Goal: Information Seeking & Learning: Learn about a topic

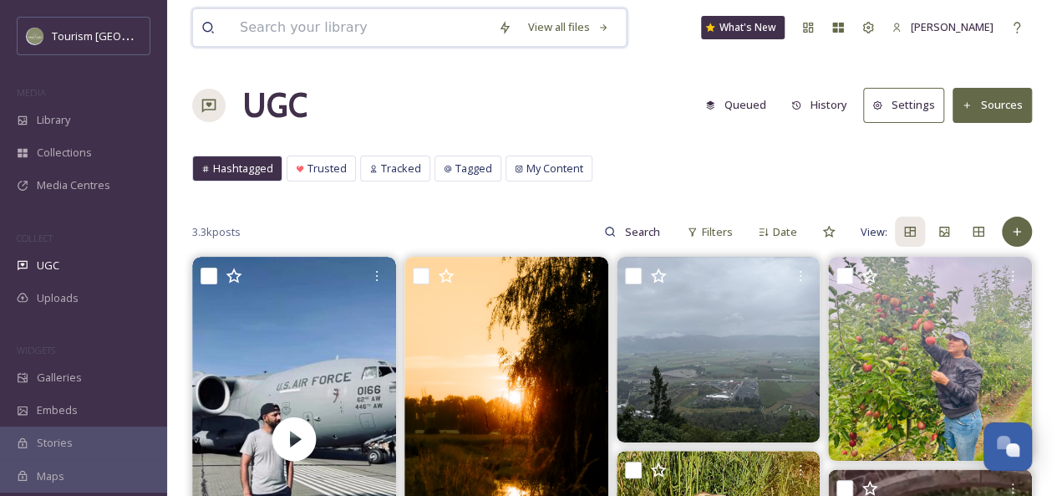
click at [343, 23] on input at bounding box center [360, 27] width 258 height 37
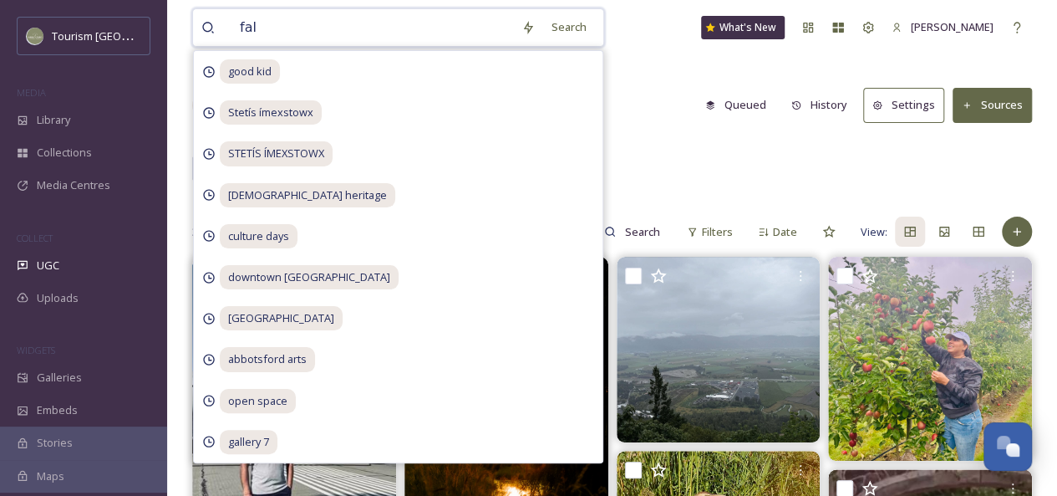
type input "fall"
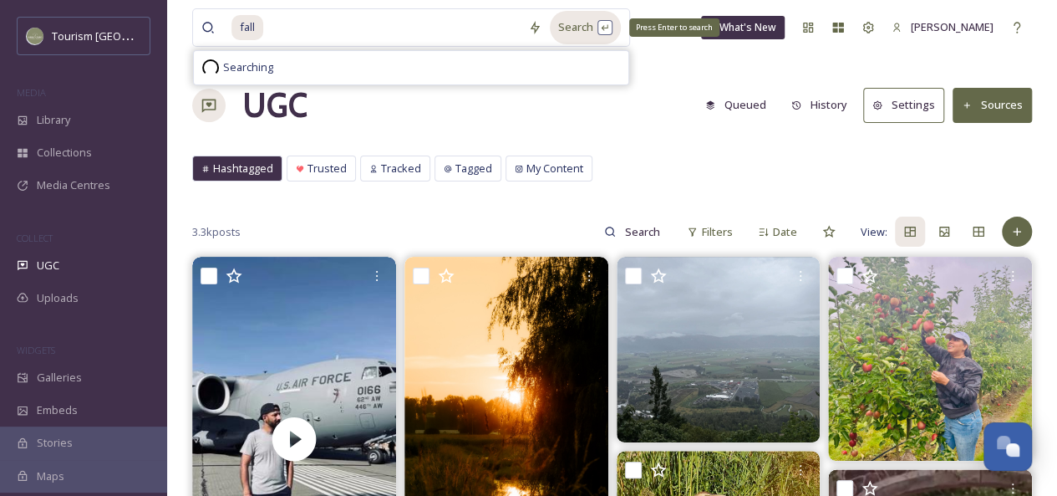
click at [577, 28] on div "Search Press Enter to search" at bounding box center [585, 27] width 71 height 33
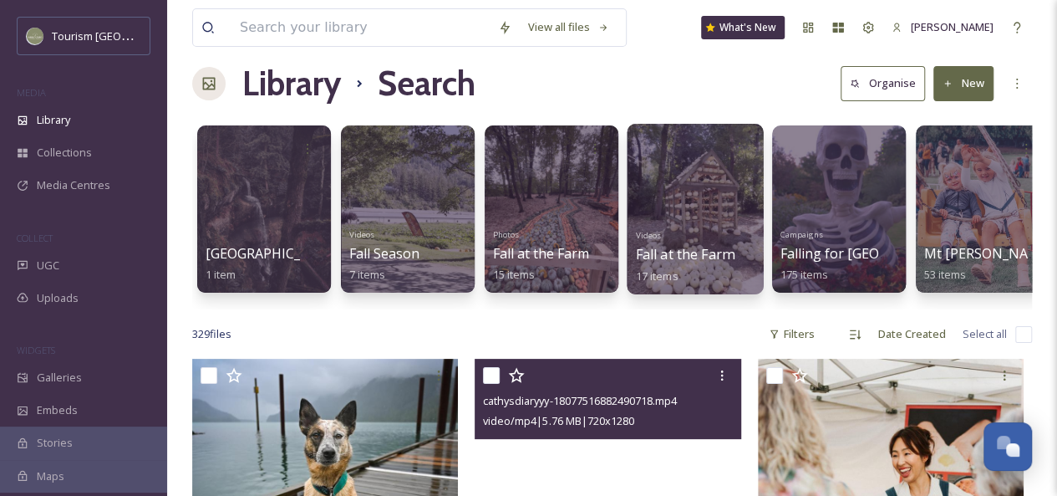
scroll to position [211, 0]
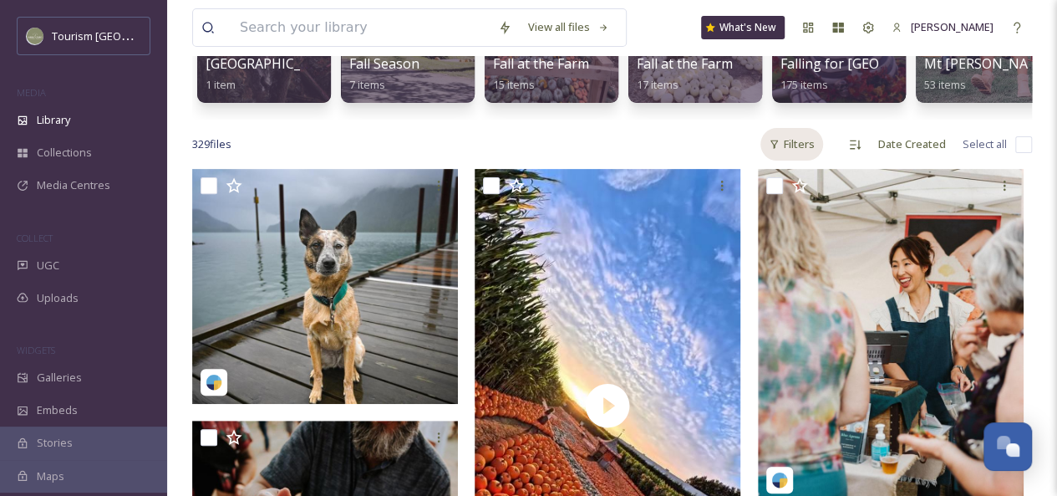
click at [796, 155] on div "Filters" at bounding box center [791, 144] width 63 height 33
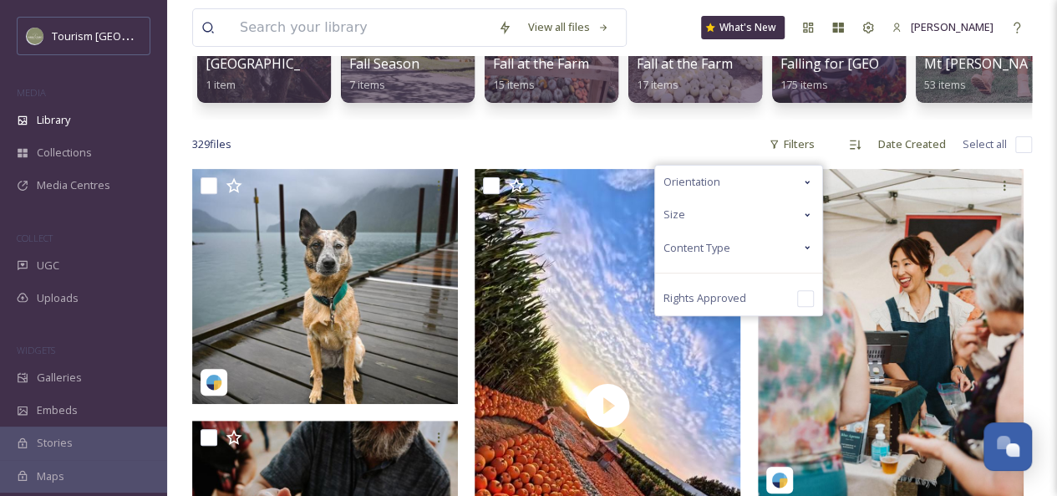
click at [811, 254] on icon at bounding box center [807, 247] width 13 height 13
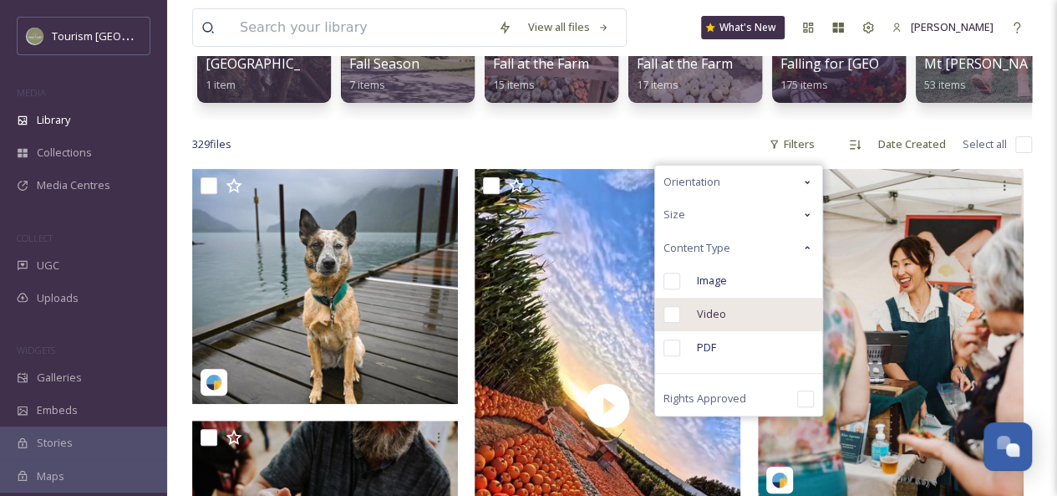
click at [722, 322] on span "Video" at bounding box center [711, 314] width 29 height 16
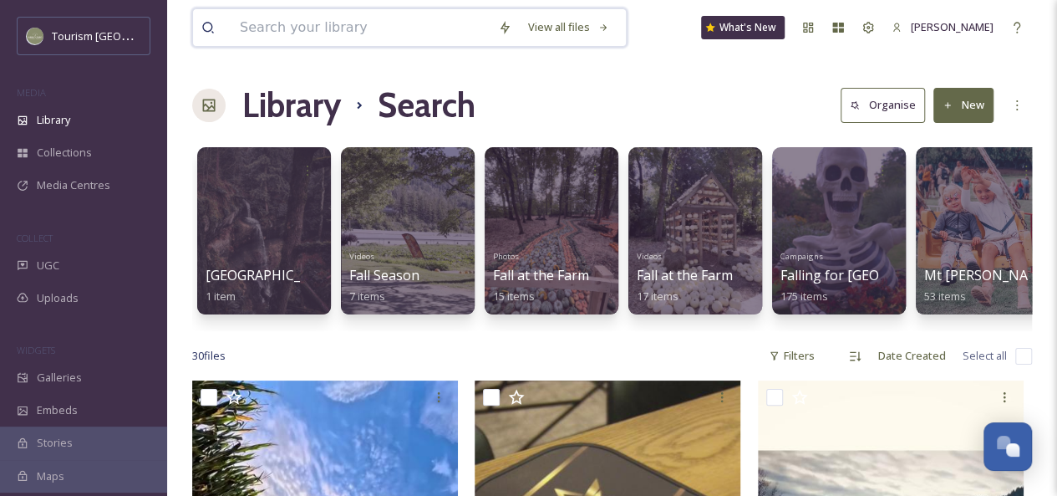
click at [299, 28] on input at bounding box center [360, 27] width 258 height 37
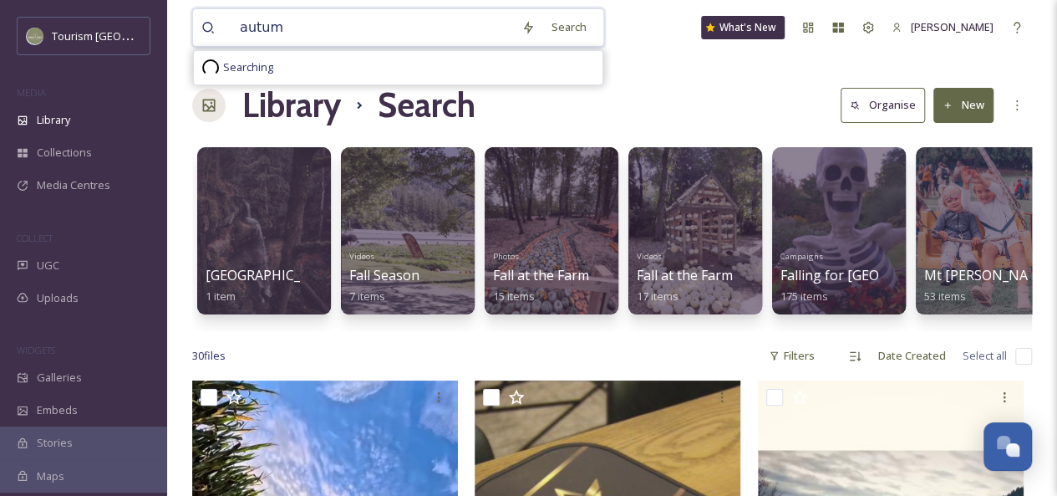
type input "autumn"
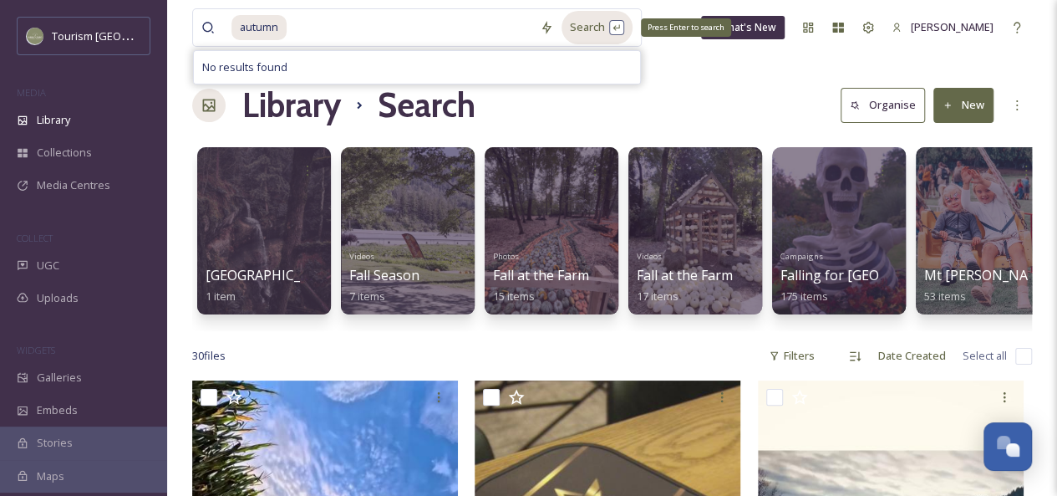
click at [588, 31] on div "Search Press Enter to search" at bounding box center [597, 27] width 71 height 33
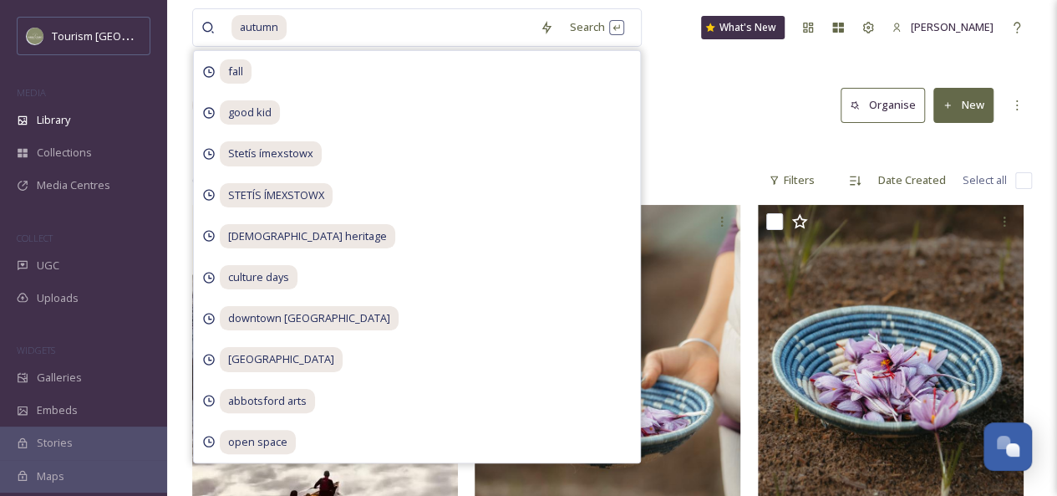
scroll to position [10, 0]
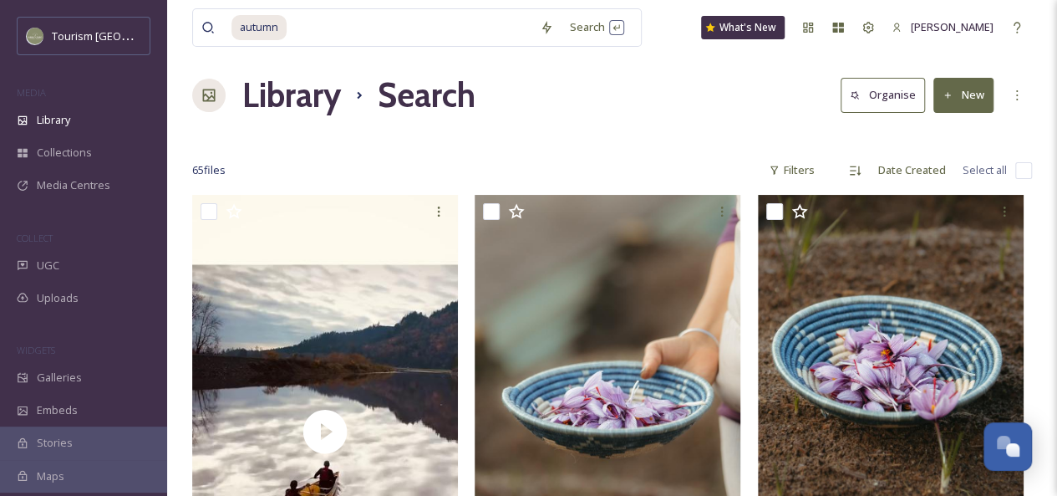
click at [722, 107] on div "Library Search Organise New" at bounding box center [612, 95] width 840 height 50
click at [793, 164] on div "Filters" at bounding box center [791, 170] width 63 height 33
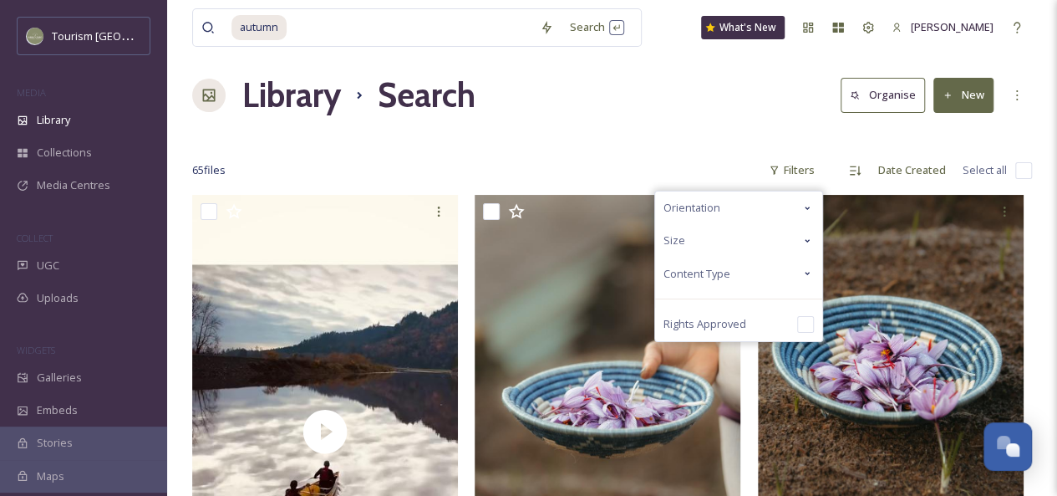
click at [801, 272] on div "Content Type" at bounding box center [738, 273] width 167 height 33
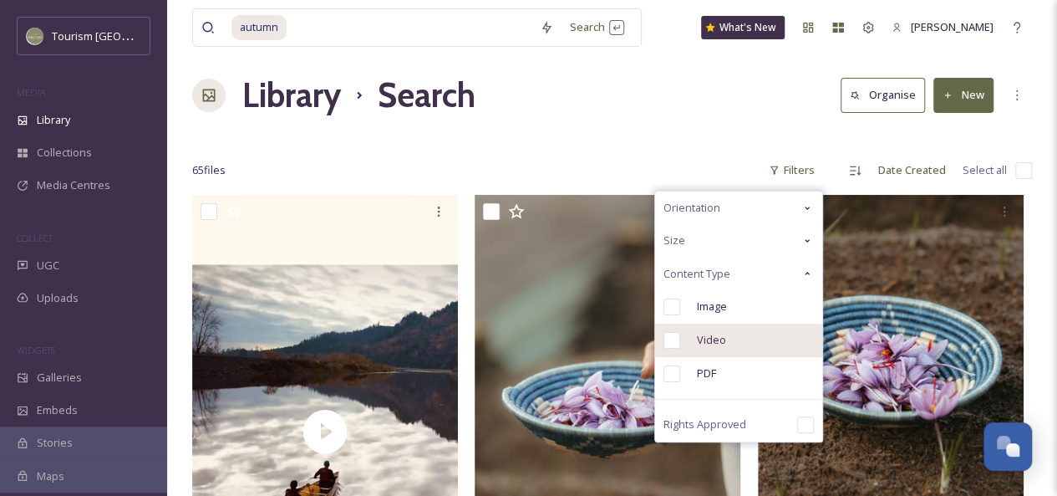
click at [728, 335] on div "Video" at bounding box center [738, 339] width 167 height 33
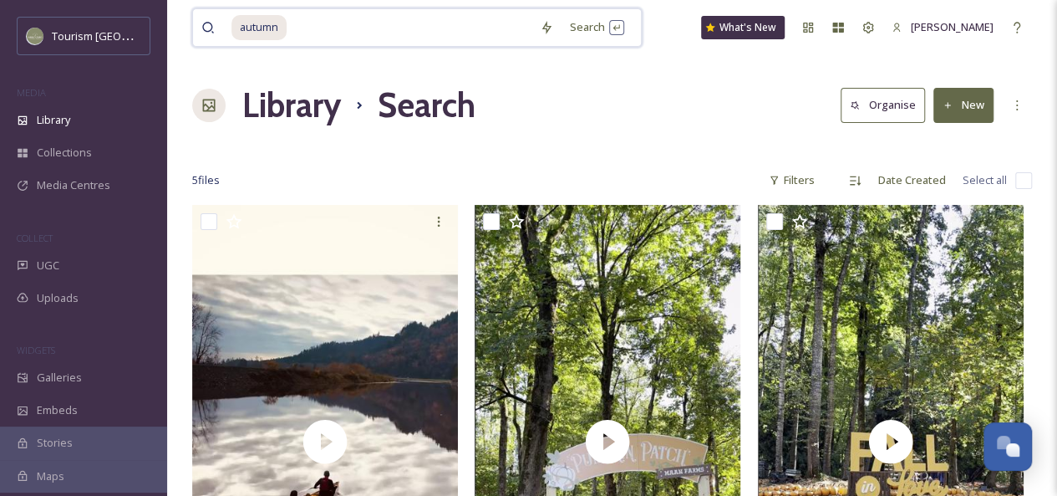
click at [329, 28] on input at bounding box center [409, 27] width 243 height 37
type input "a"
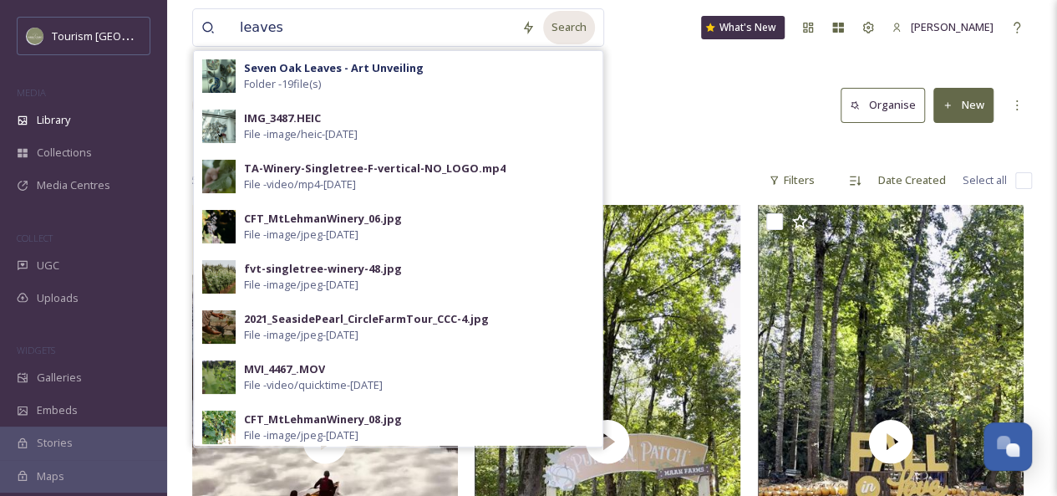
click at [553, 31] on div "Search" at bounding box center [569, 27] width 52 height 33
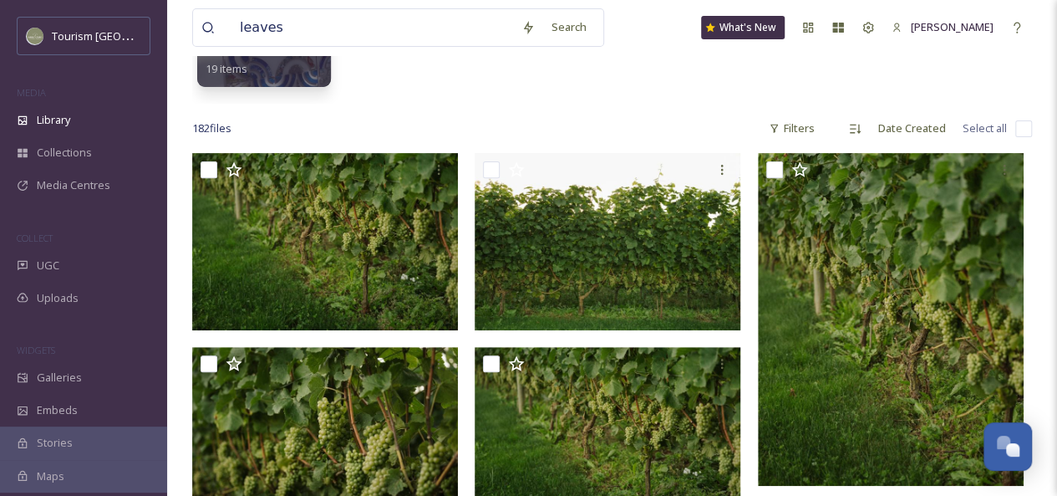
scroll to position [237, 0]
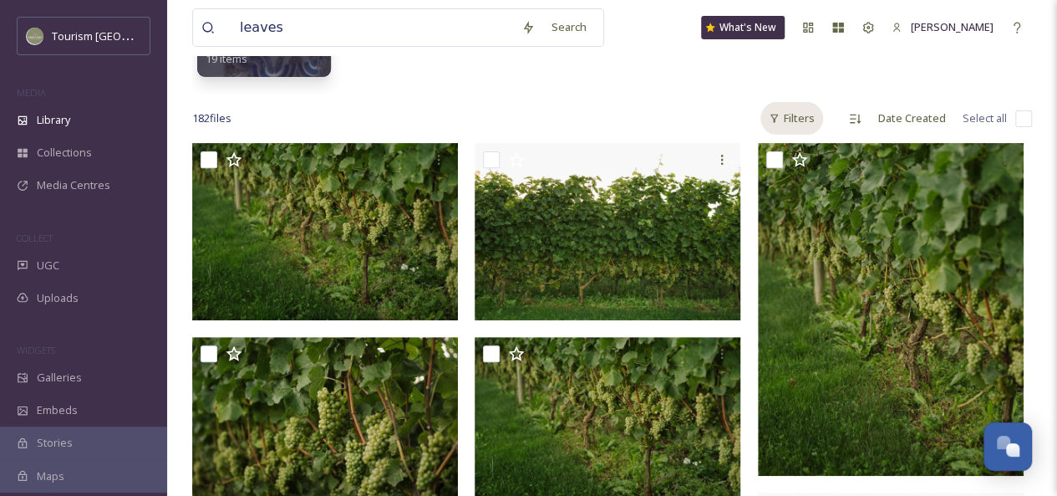
click at [801, 122] on div "Filters" at bounding box center [791, 118] width 63 height 33
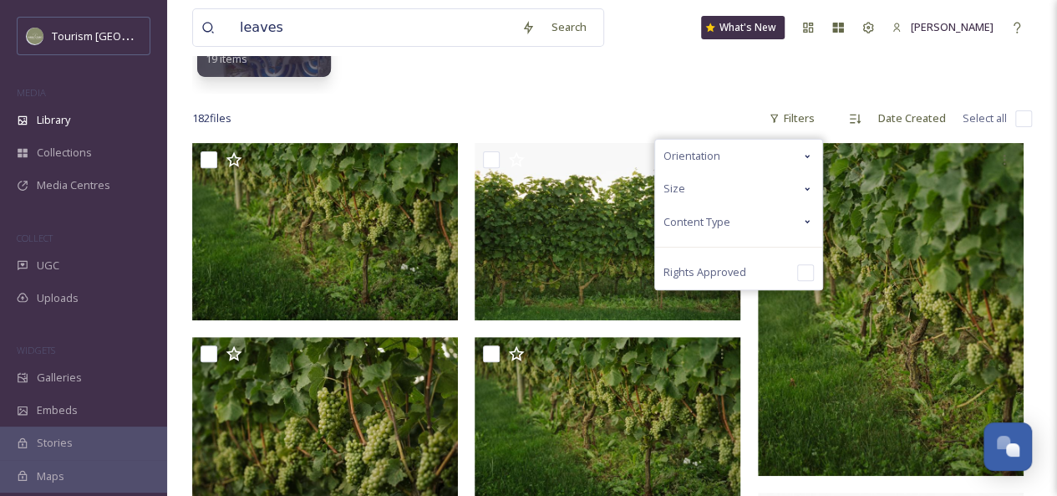
click at [802, 223] on icon at bounding box center [807, 221] width 13 height 13
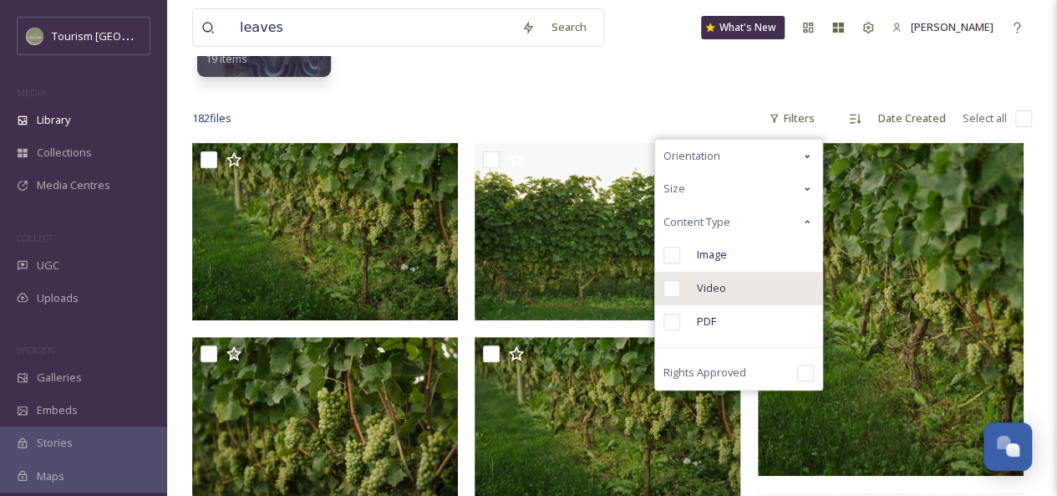
click at [736, 287] on div "Video" at bounding box center [738, 288] width 167 height 33
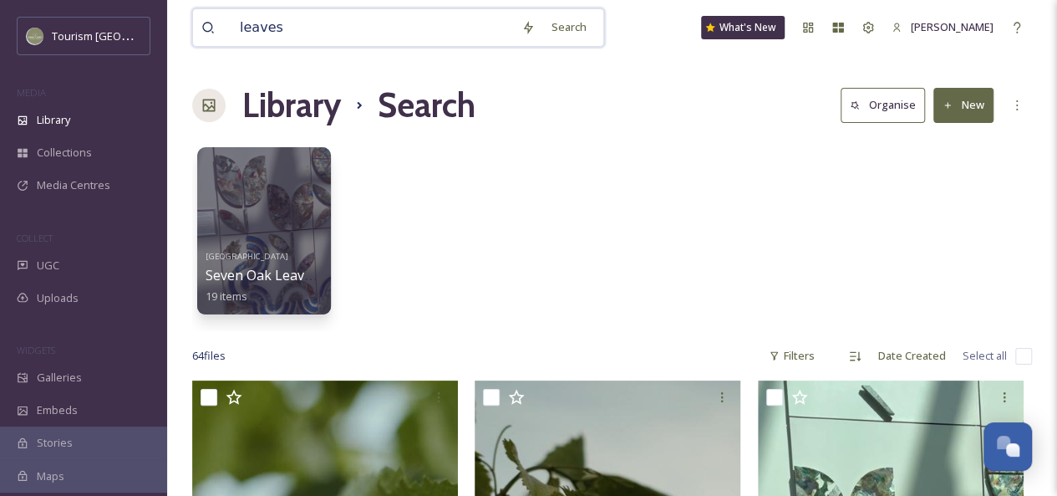
click at [286, 27] on input "leaves" at bounding box center [372, 27] width 282 height 37
drag, startPoint x: 301, startPoint y: 28, endPoint x: 179, endPoint y: 21, distance: 122.2
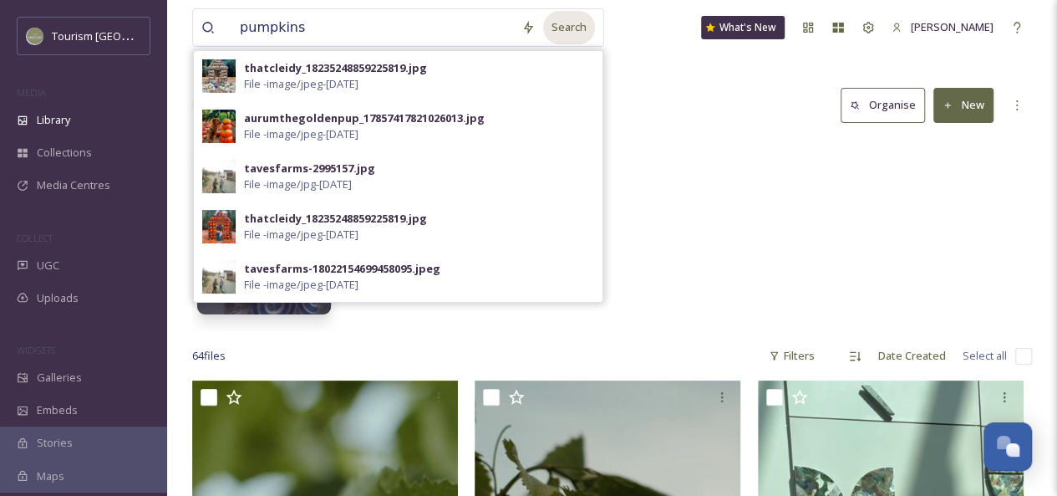
click at [558, 25] on div "Search" at bounding box center [569, 27] width 52 height 33
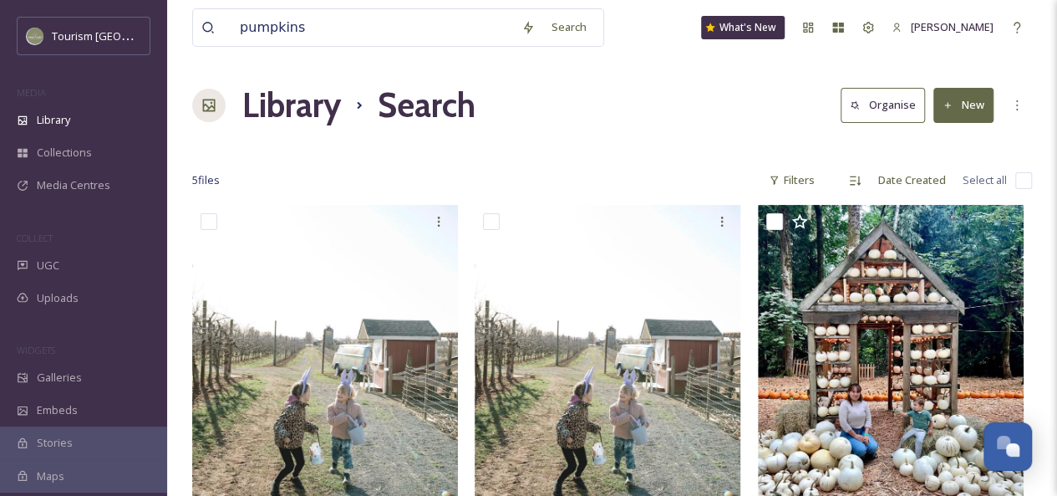
scroll to position [11, 0]
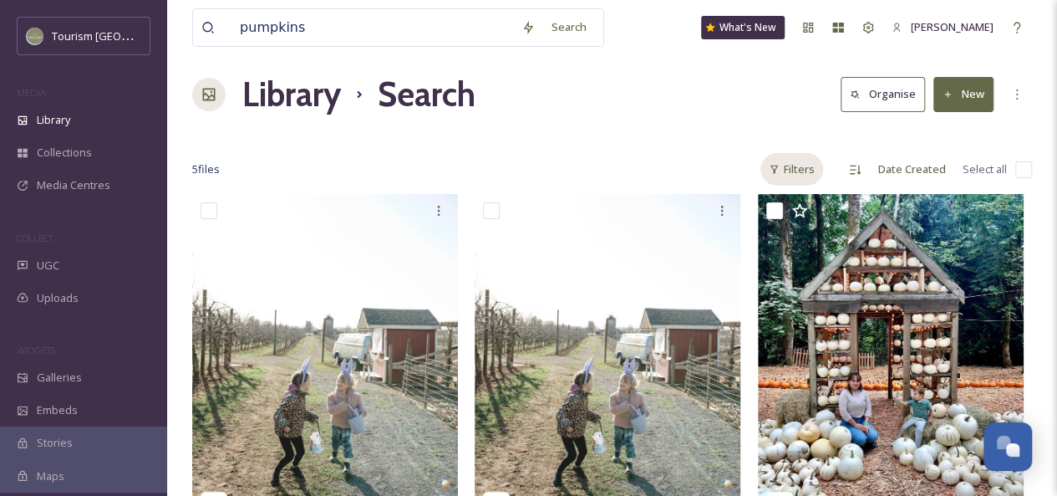
click at [797, 175] on div "Filters" at bounding box center [791, 169] width 63 height 33
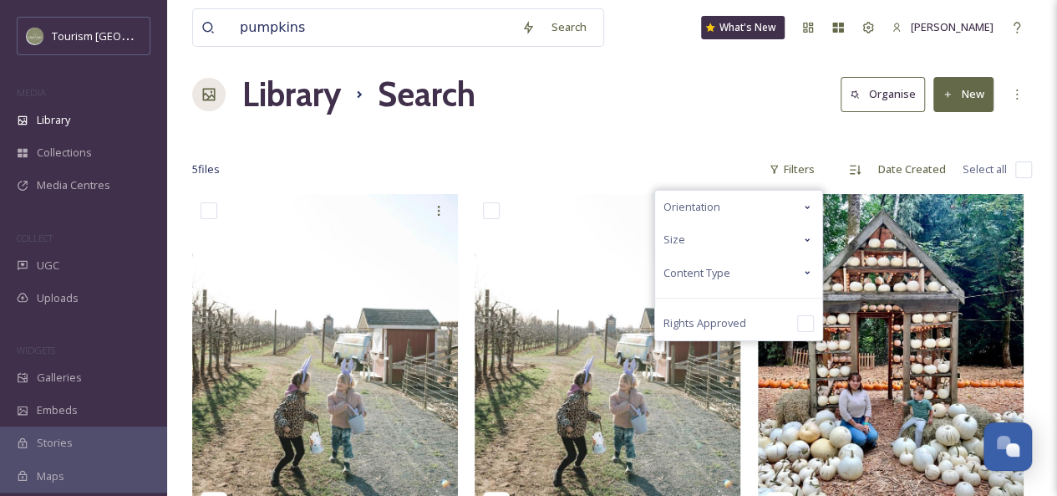
click at [805, 271] on icon at bounding box center [807, 272] width 13 height 13
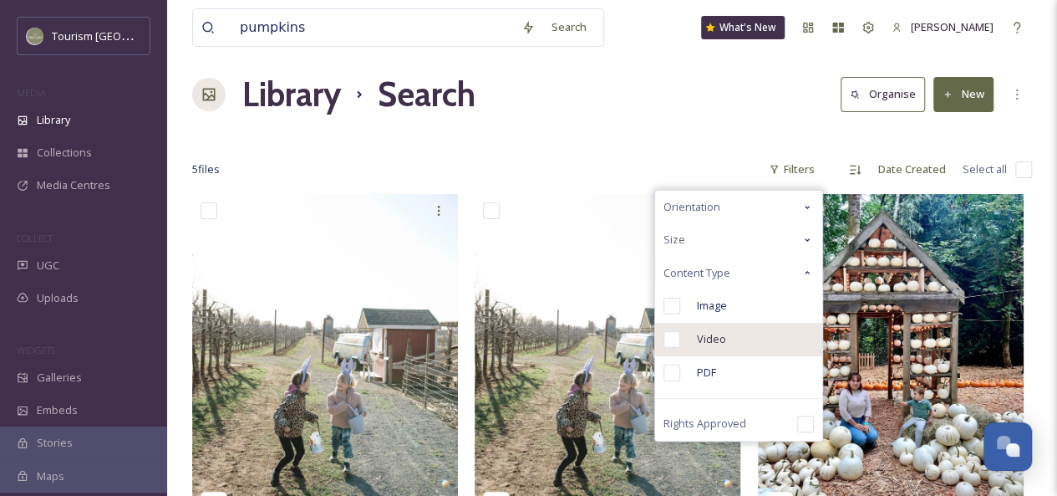
click at [730, 336] on div "Video" at bounding box center [738, 339] width 167 height 33
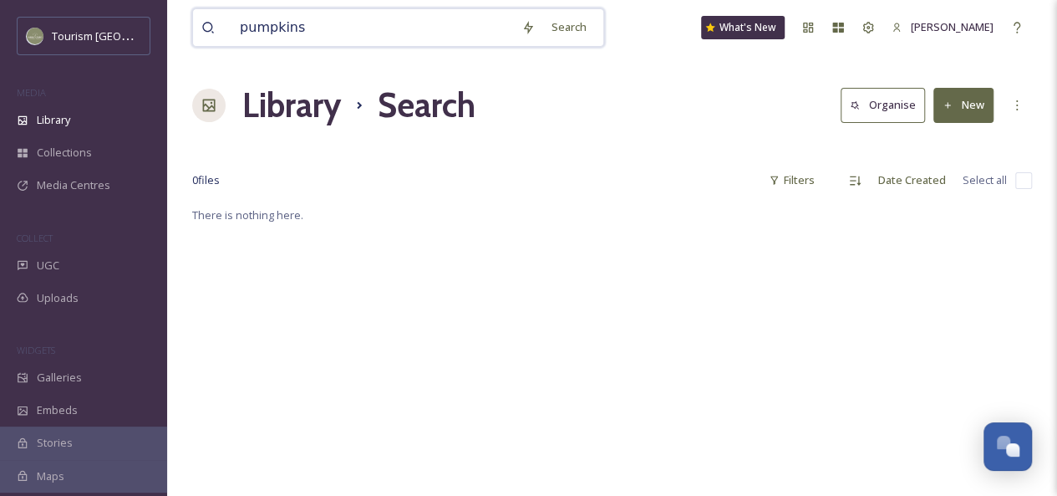
click at [329, 24] on input "pumpkins" at bounding box center [372, 27] width 282 height 37
type input "pumpkin"
click at [804, 173] on div "Filters" at bounding box center [791, 180] width 63 height 33
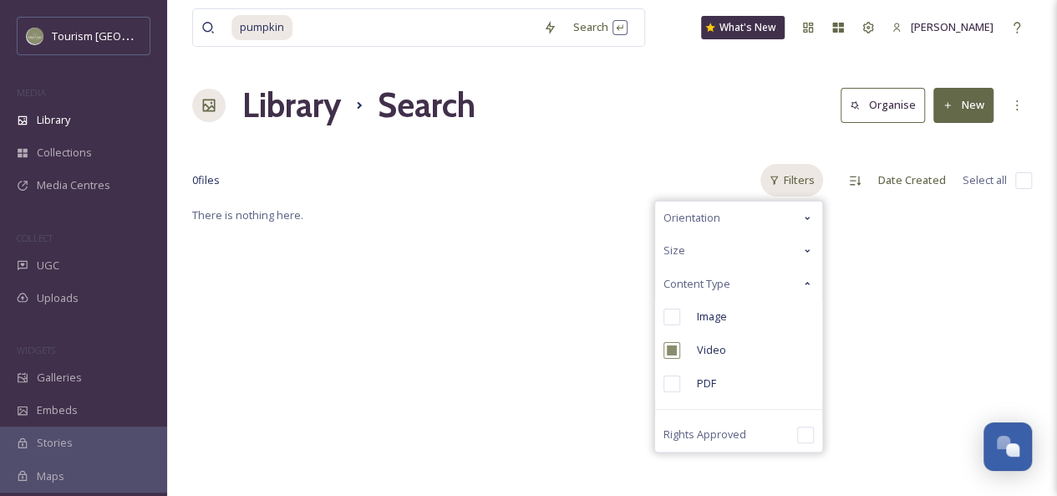
click at [793, 181] on div "Filters" at bounding box center [791, 180] width 63 height 33
click at [638, 133] on div "pumpkin Search What's New [PERSON_NAME] Library Search Organise New Your Select…" at bounding box center [612, 350] width 890 height 700
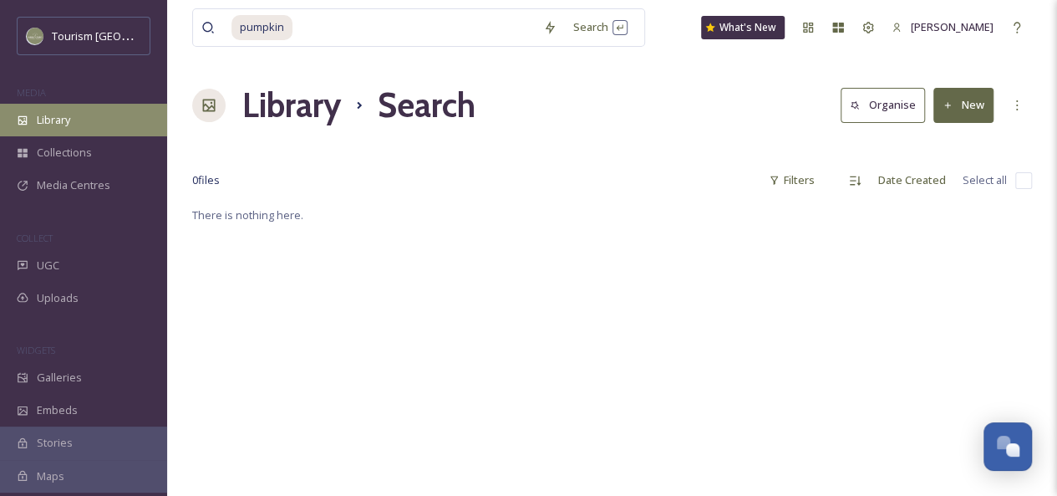
click at [64, 112] on span "Library" at bounding box center [53, 120] width 33 height 16
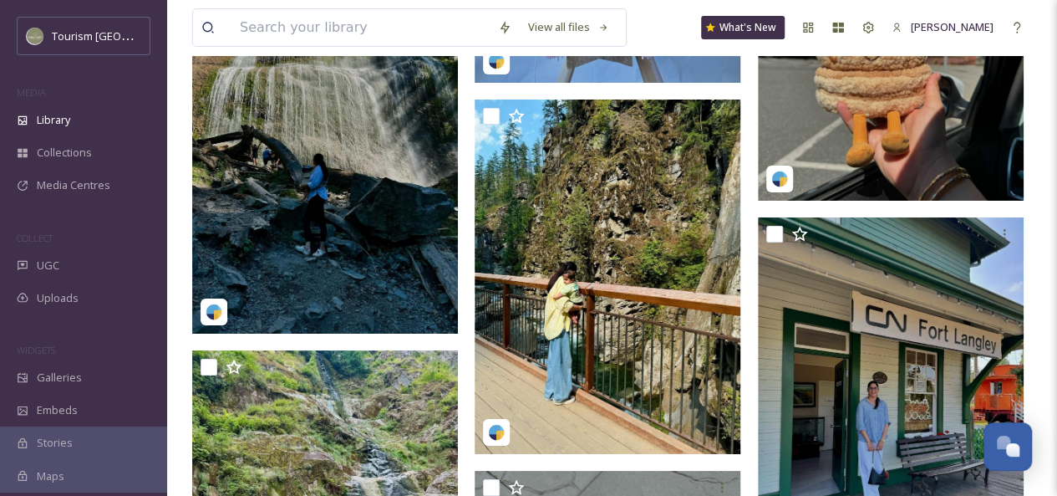
scroll to position [3267, 0]
